Goal: Task Accomplishment & Management: Use online tool/utility

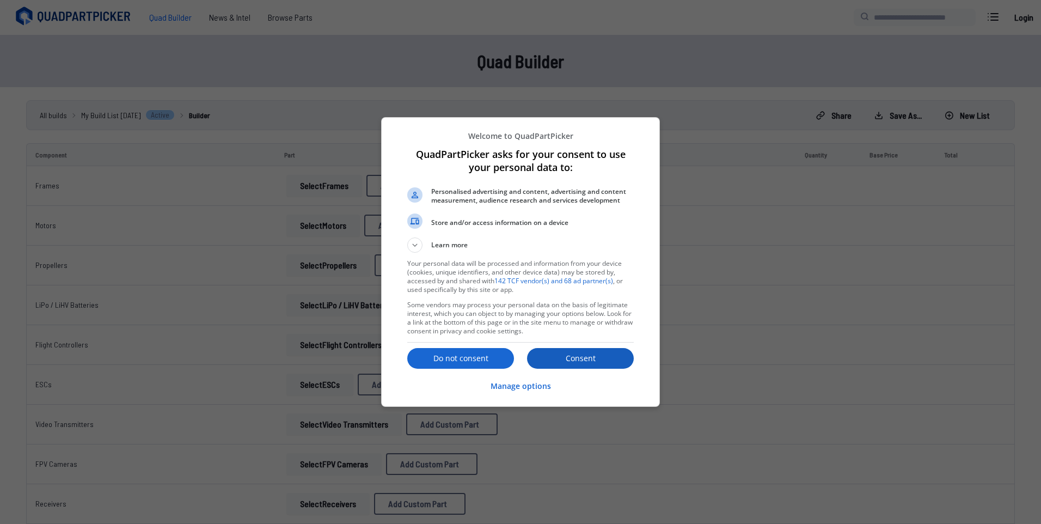
click at [575, 366] on button "Consent" at bounding box center [580, 358] width 107 height 21
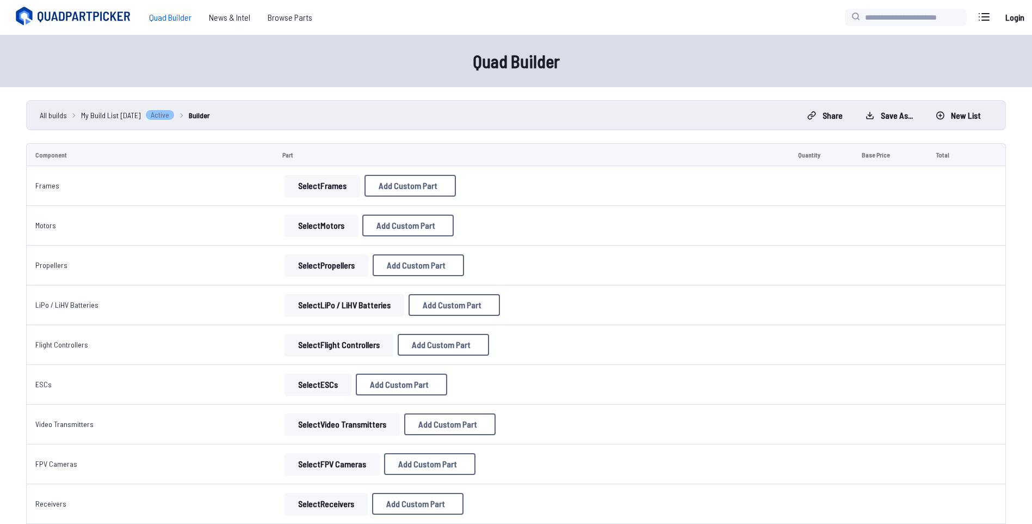
click at [329, 190] on button "Select Frames" at bounding box center [323, 186] width 76 height 22
click at [328, 183] on button "Select Frames" at bounding box center [323, 186] width 76 height 22
click at [318, 181] on button "Select Frames" at bounding box center [323, 186] width 76 height 22
click at [393, 187] on span "Add Custom Part" at bounding box center [408, 185] width 59 height 9
select select "**********"
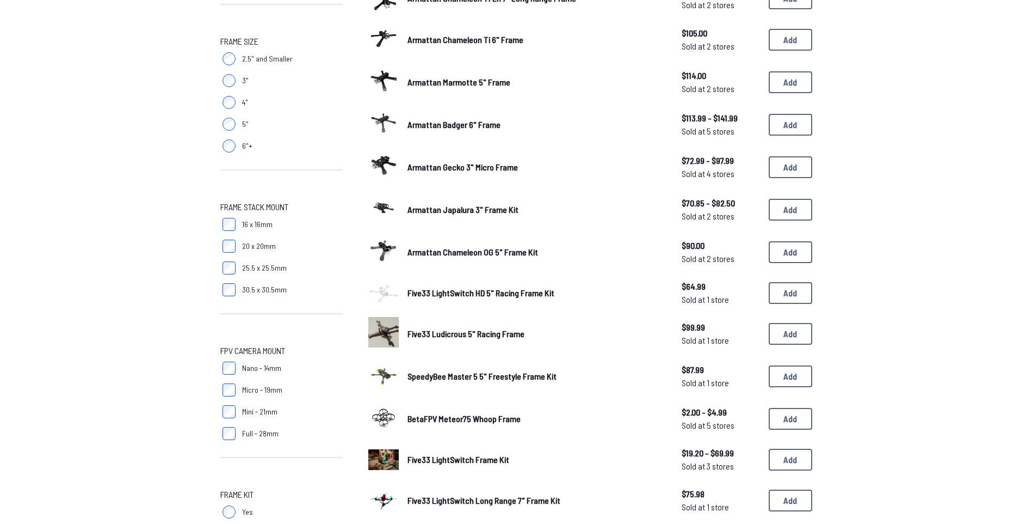
scroll to position [708, 0]
